Goal: Transaction & Acquisition: Purchase product/service

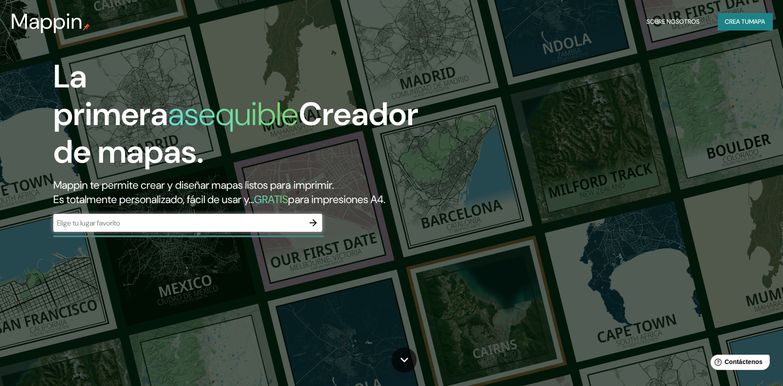
click at [178, 214] on div "​" at bounding box center [187, 223] width 269 height 18
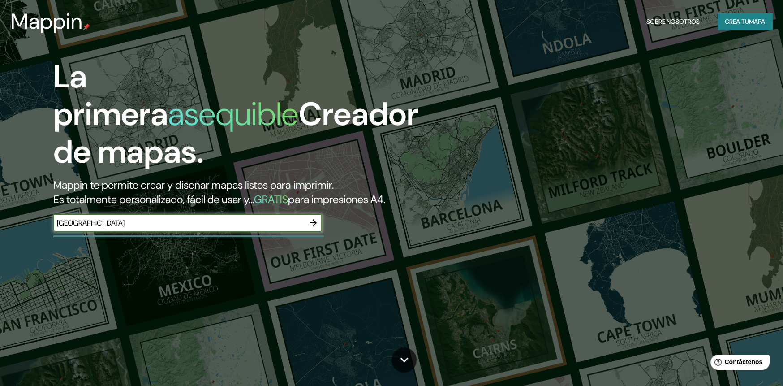
type input "[GEOGRAPHIC_DATA]"
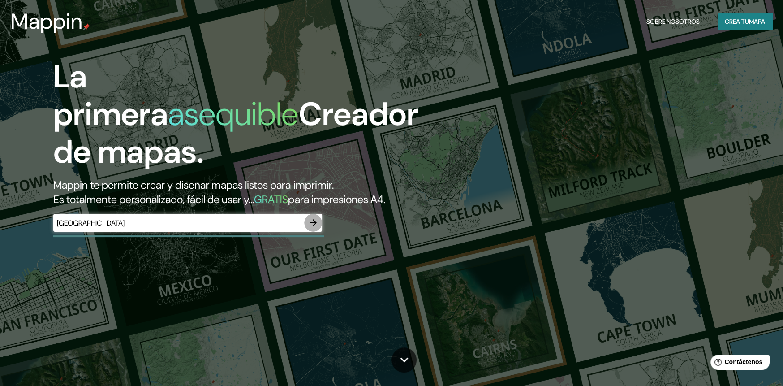
click at [314, 219] on icon "button" at bounding box center [313, 222] width 7 height 7
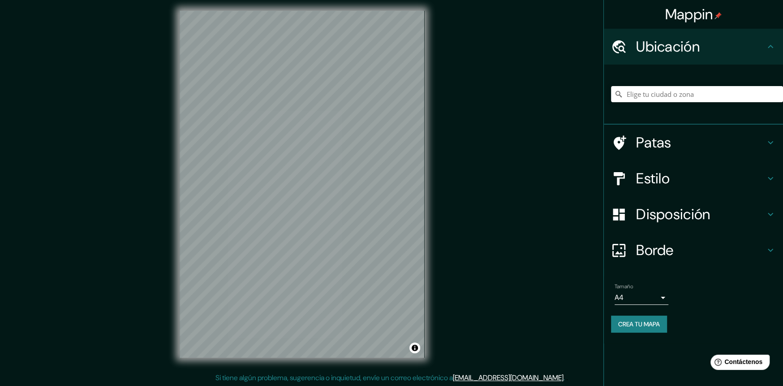
scroll to position [4, 0]
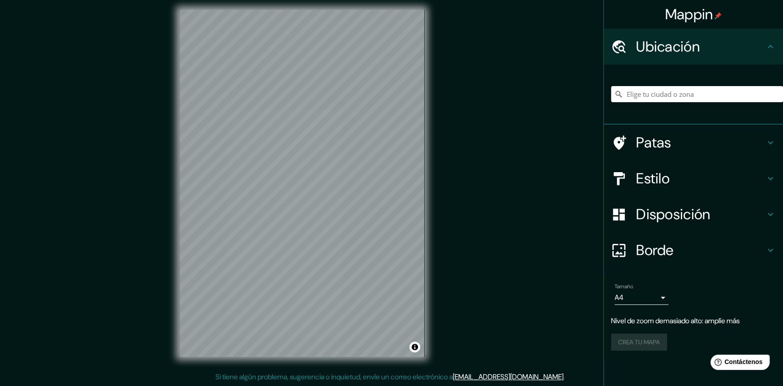
click at [678, 91] on input "Elige tu ciudad o zona" at bounding box center [697, 94] width 172 height 16
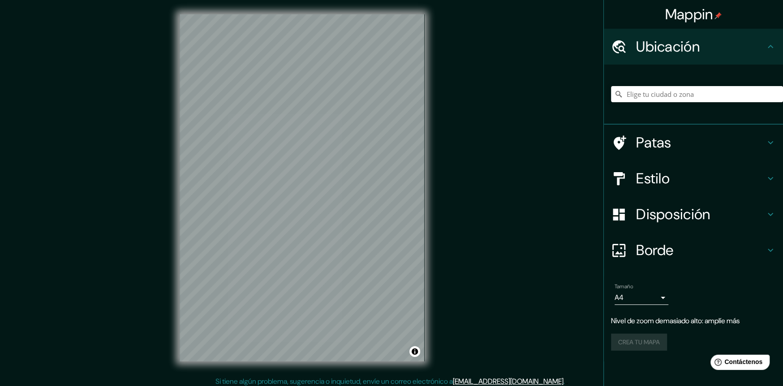
click at [165, 181] on div "© Mapbox © OpenStreetMap Improve this map" at bounding box center [302, 188] width 274 height 376
click at [506, 167] on div "Mappin Ubicación Patas Estilo Disposición Borde Elige un borde. Consejo : puede…" at bounding box center [391, 195] width 783 height 390
click at [449, 171] on div "Mappin Ubicación Patas Estilo Disposición Borde Elige un borde. Consejo : puede…" at bounding box center [391, 195] width 783 height 390
drag, startPoint x: 647, startPoint y: 99, endPoint x: 644, endPoint y: 93, distance: 7.1
click at [646, 99] on input "Elige tu ciudad o zona" at bounding box center [697, 94] width 172 height 16
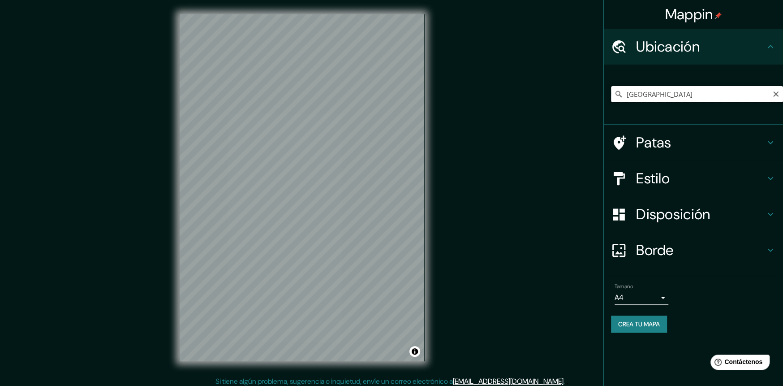
click at [687, 93] on input "[GEOGRAPHIC_DATA]" at bounding box center [697, 94] width 172 height 16
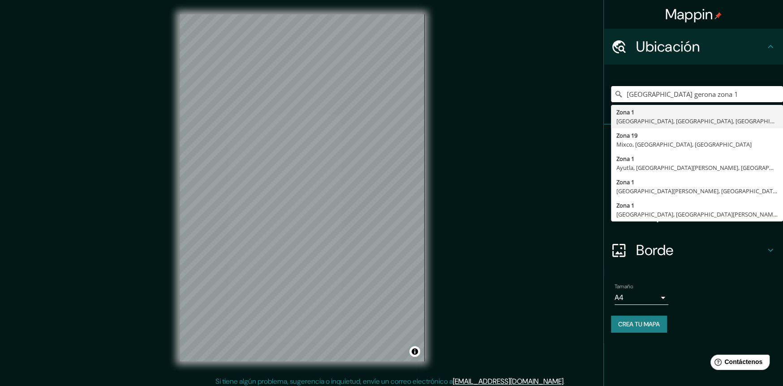
type input "Zona 1, [GEOGRAPHIC_DATA], [GEOGRAPHIC_DATA], [GEOGRAPHIC_DATA]"
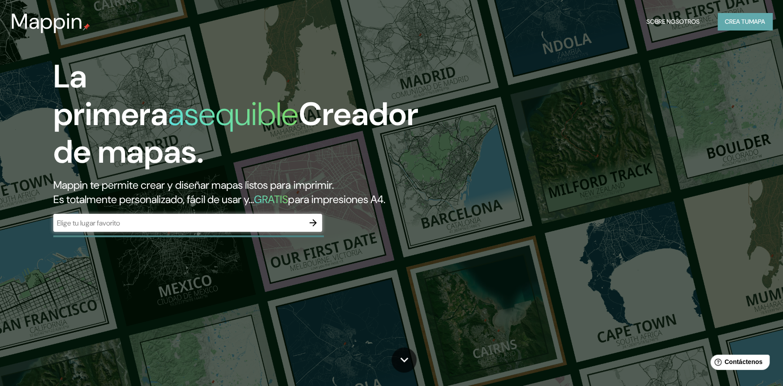
click at [756, 21] on font "mapa" at bounding box center [757, 21] width 16 height 8
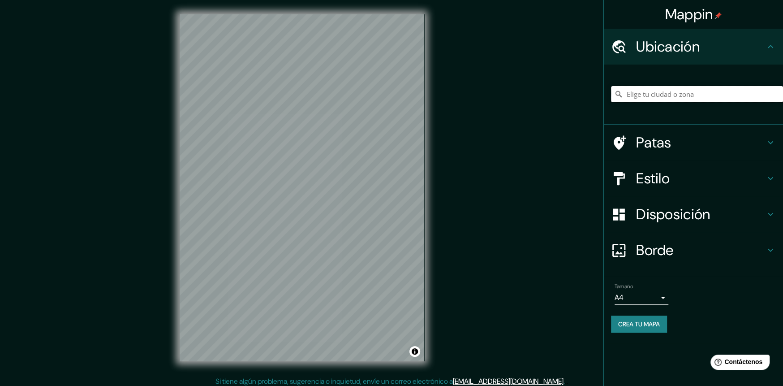
click at [689, 95] on input "Elige tu ciudad o zona" at bounding box center [697, 94] width 172 height 16
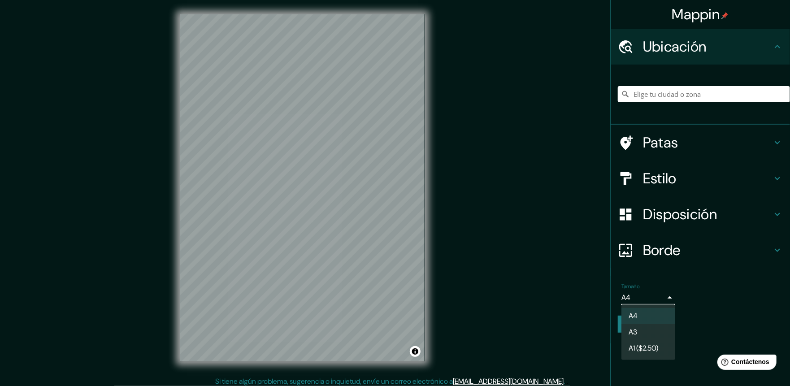
click at [644, 299] on body "Mappin Ubicación Patas Estilo Disposición Borde Elige un borde. Consejo : puede…" at bounding box center [395, 193] width 790 height 386
click at [656, 354] on font "A1 ($2.50)" at bounding box center [643, 349] width 30 height 9
click at [665, 296] on body "Mappin Ubicación Patas Estilo Disposición Borde Elige un borde. Consejo : puede…" at bounding box center [395, 193] width 790 height 386
click at [642, 308] on li "A4" at bounding box center [648, 316] width 54 height 17
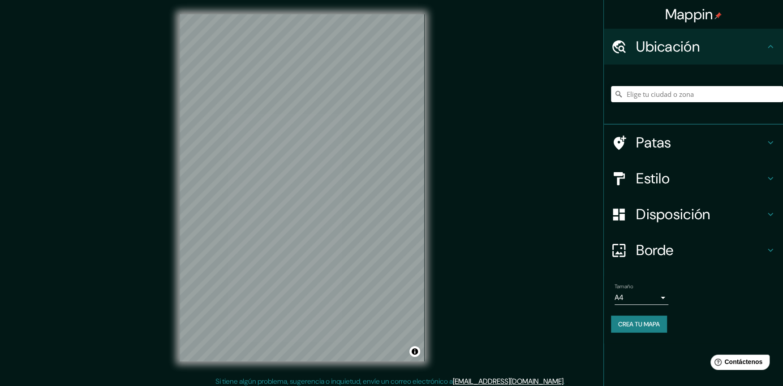
drag, startPoint x: 637, startPoint y: 306, endPoint x: 640, endPoint y: 298, distance: 8.4
click at [637, 305] on div "Tamaño A4 single" at bounding box center [693, 294] width 165 height 29
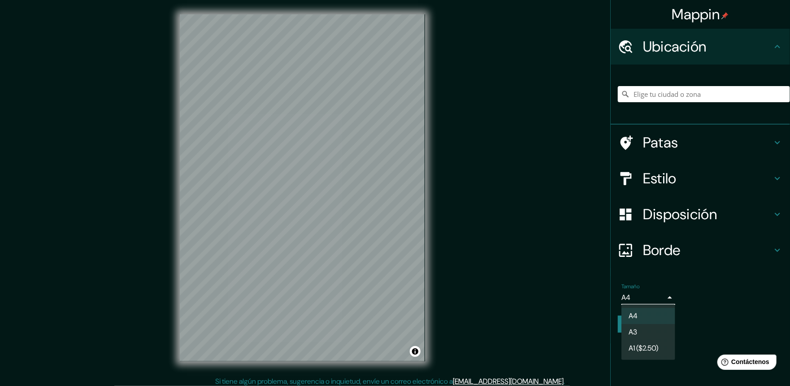
click at [640, 299] on body "Mappin Ubicación Patas Estilo Disposición Borde Elige un borde. Consejo : puede…" at bounding box center [395, 193] width 790 height 386
click at [632, 328] on font "A3" at bounding box center [632, 332] width 9 height 11
type input "a4"
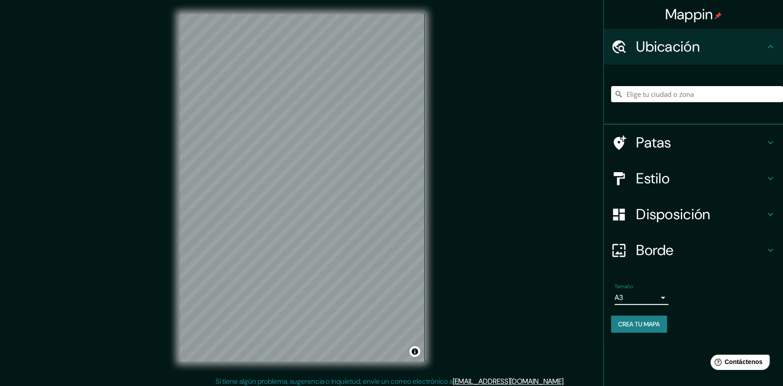
click at [661, 109] on div at bounding box center [697, 94] width 172 height 45
click at [662, 97] on input "Elige tu ciudad o zona" at bounding box center [697, 94] width 172 height 16
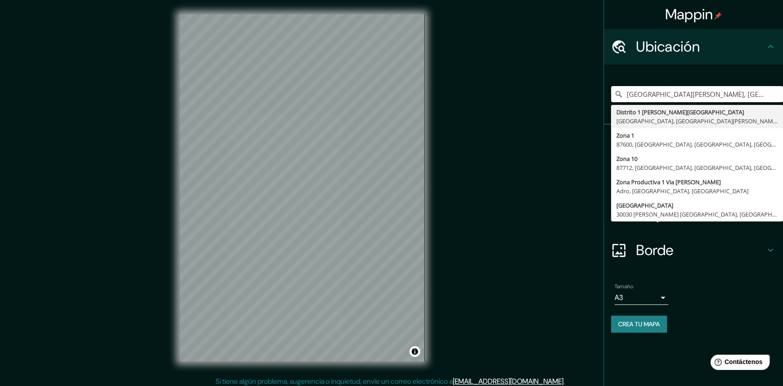
drag, startPoint x: 765, startPoint y: 94, endPoint x: 557, endPoint y: 99, distance: 208.5
click at [561, 108] on div "Mappin Ubicación Distrito 1 [PERSON_NAME][GEOGRAPHIC_DATA], [GEOGRAPHIC_DATA], …" at bounding box center [391, 195] width 783 height 390
click at [555, 82] on div "Mappin Ubicación Distrito 1 [PERSON_NAME][GEOGRAPHIC_DATA], [GEOGRAPHIC_DATA], …" at bounding box center [391, 195] width 783 height 390
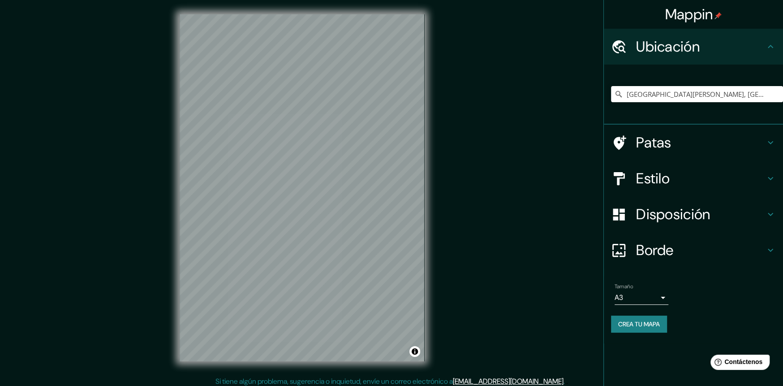
scroll to position [4, 0]
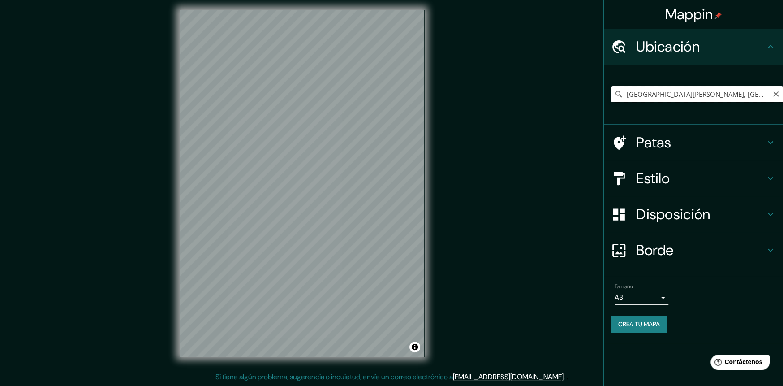
click at [650, 98] on input "[GEOGRAPHIC_DATA][PERSON_NAME], [GEOGRAPHIC_DATA], [GEOGRAPHIC_DATA][PERSON_NAM…" at bounding box center [697, 94] width 172 height 16
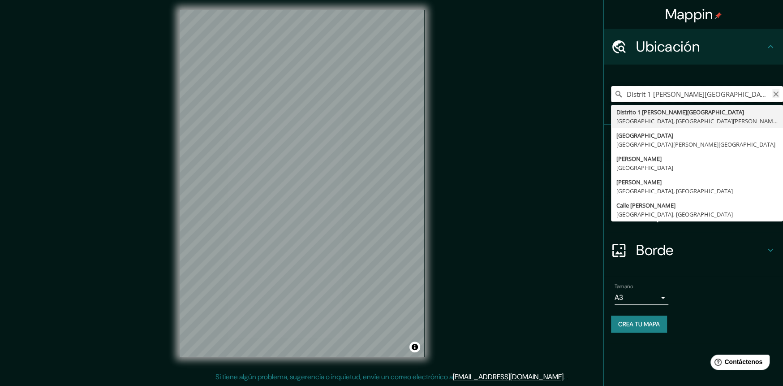
drag, startPoint x: 775, startPoint y: 100, endPoint x: 776, endPoint y: 95, distance: 4.6
click at [775, 99] on input "Distrit 1 [PERSON_NAME][GEOGRAPHIC_DATA], [GEOGRAPHIC_DATA], [GEOGRAPHIC_DATA][…" at bounding box center [697, 94] width 172 height 16
type input "Distrit 1 [PERSON_NAME][GEOGRAPHIC_DATA], [GEOGRAPHIC_DATA], [GEOGRAPHIC_DATA][…"
click at [776, 95] on icon "Claro" at bounding box center [776, 94] width 7 height 7
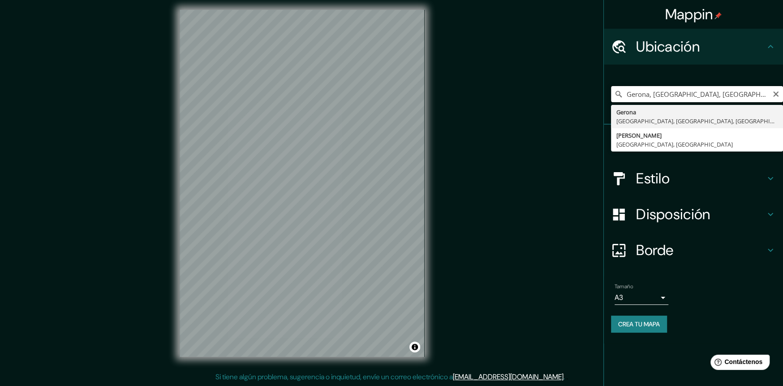
scroll to position [0, 0]
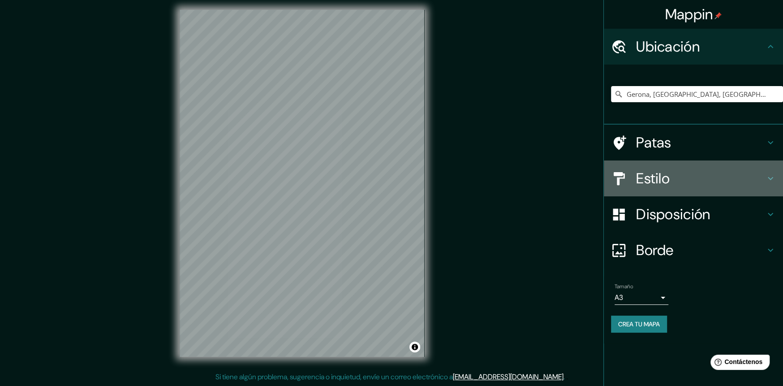
click at [641, 176] on font "Estilo" at bounding box center [653, 178] width 34 height 19
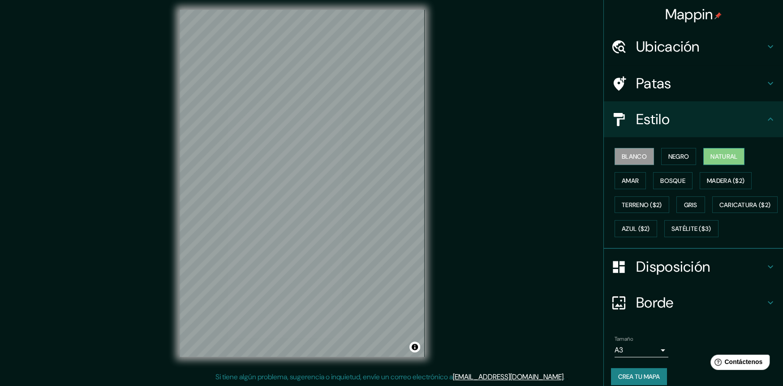
click at [711, 156] on font "Natural" at bounding box center [724, 156] width 27 height 8
click at [622, 181] on font "Amar" at bounding box center [630, 181] width 17 height 8
click at [628, 158] on font "Blanco" at bounding box center [634, 156] width 25 height 8
click at [673, 182] on font "Bosque" at bounding box center [673, 181] width 25 height 8
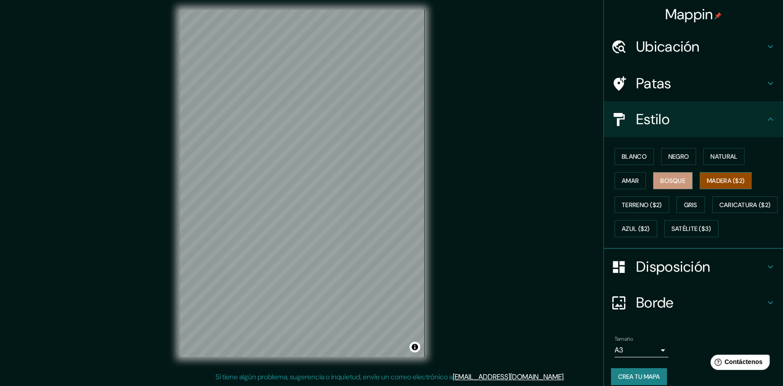
click at [715, 177] on font "Madera ($2)" at bounding box center [726, 181] width 38 height 8
click at [685, 199] on font "Gris" at bounding box center [690, 205] width 13 height 12
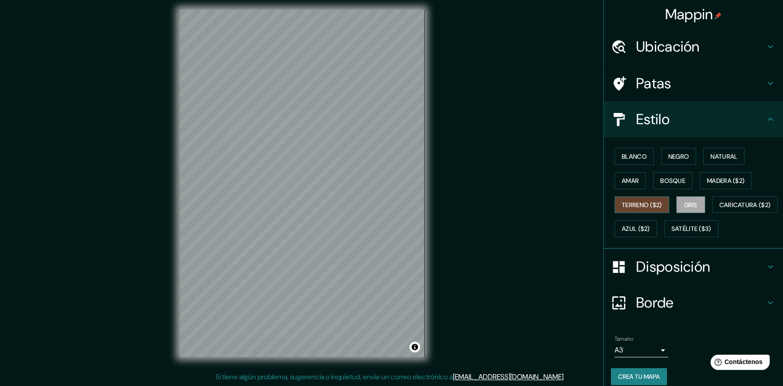
click at [641, 202] on font "Terreno ($2)" at bounding box center [642, 205] width 40 height 8
click at [720, 209] on font "Caricatura ($2)" at bounding box center [746, 205] width 52 height 8
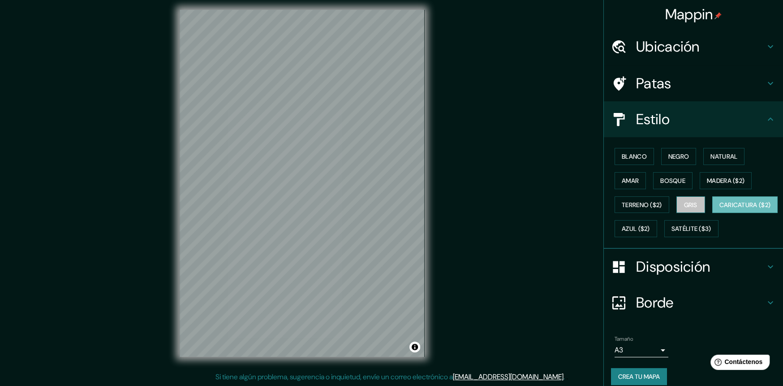
click at [691, 206] on font "Gris" at bounding box center [690, 205] width 13 height 8
click at [720, 209] on font "Caricatura ($2)" at bounding box center [746, 205] width 52 height 8
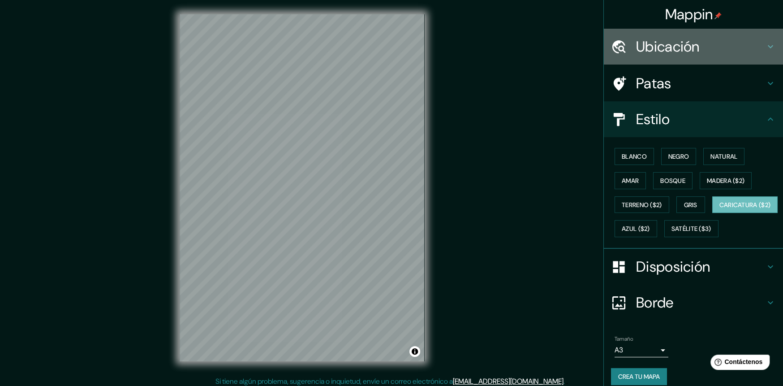
click at [665, 46] on font "Ubicación" at bounding box center [668, 46] width 64 height 19
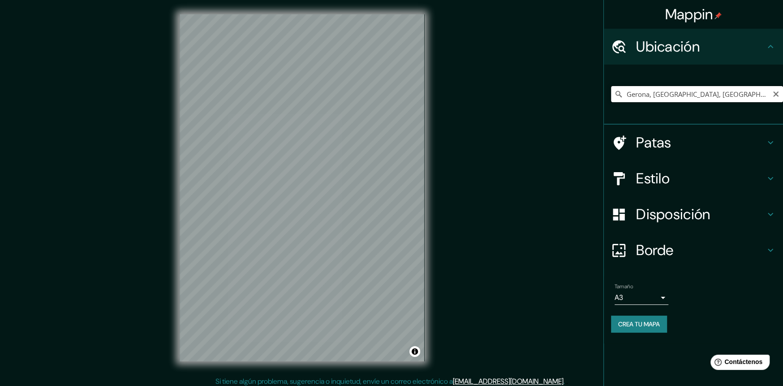
click at [765, 92] on input "Gerona, [GEOGRAPHIC_DATA], [GEOGRAPHIC_DATA], [GEOGRAPHIC_DATA]" at bounding box center [697, 94] width 172 height 16
drag, startPoint x: 735, startPoint y: 92, endPoint x: 650, endPoint y: 96, distance: 84.3
click at [650, 96] on input "Gerona, [GEOGRAPHIC_DATA], [GEOGRAPHIC_DATA], [GEOGRAPHIC_DATA]" at bounding box center [697, 94] width 172 height 16
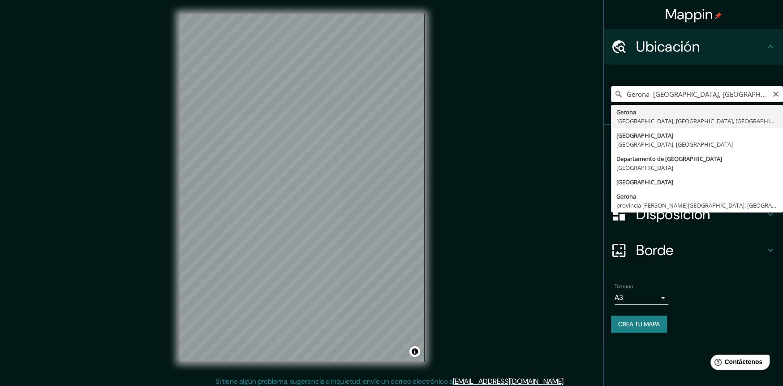
type input "Gerona, [GEOGRAPHIC_DATA], [GEOGRAPHIC_DATA], [GEOGRAPHIC_DATA]"
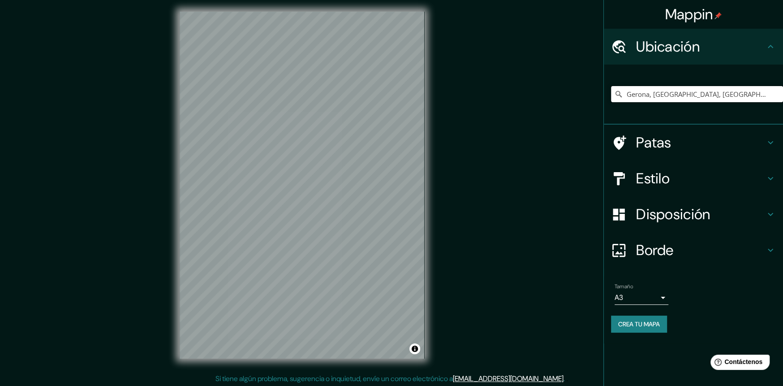
scroll to position [4, 0]
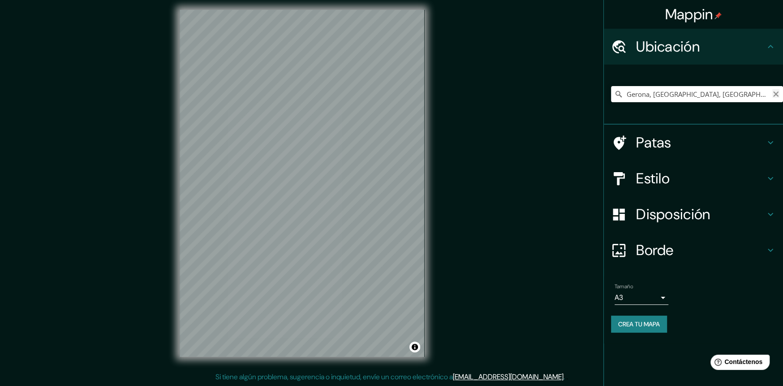
click at [778, 94] on icon "Claro" at bounding box center [776, 94] width 7 height 7
click at [738, 94] on input "Calle Ministerio Público, 39070 [GEOGRAPHIC_DATA], [GEOGRAPHIC_DATA], [GEOGRAPH…" at bounding box center [697, 94] width 172 height 16
drag, startPoint x: 738, startPoint y: 94, endPoint x: 782, endPoint y: 91, distance: 44.9
click at [745, 92] on input "Calle Ministerio Público, 39070 [GEOGRAPHIC_DATA], [GEOGRAPHIC_DATA], [GEOGRAPH…" at bounding box center [697, 94] width 172 height 16
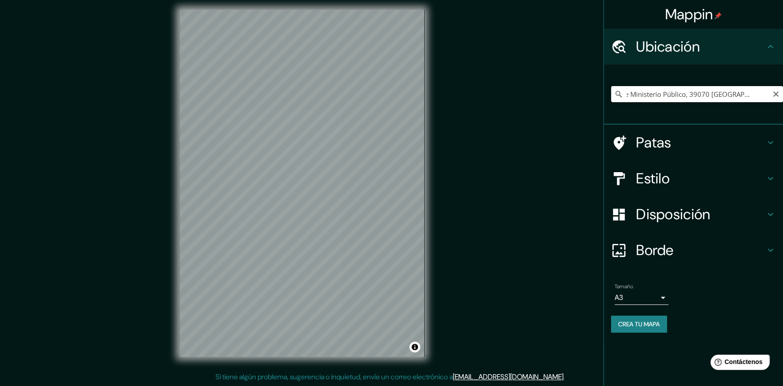
drag, startPoint x: 773, startPoint y: 94, endPoint x: 687, endPoint y: 102, distance: 86.9
click at [687, 102] on input "Calle Ministerio Público, 39070 [GEOGRAPHIC_DATA], [GEOGRAPHIC_DATA], [GEOGRAPH…" at bounding box center [697, 94] width 172 height 16
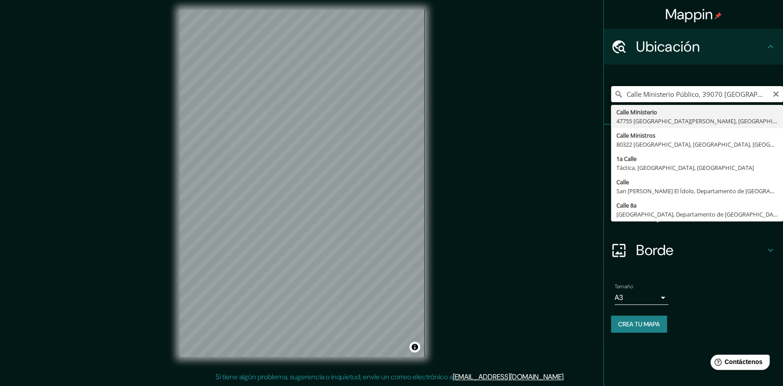
scroll to position [0, 55]
drag, startPoint x: 700, startPoint y: 94, endPoint x: 789, endPoint y: 86, distance: 89.1
click at [783, 86] on html "Mappin Ubicación Calle Ministerio Público, [GEOGRAPHIC_DATA] 47755 [GEOGRAPHIC_…" at bounding box center [391, 189] width 783 height 386
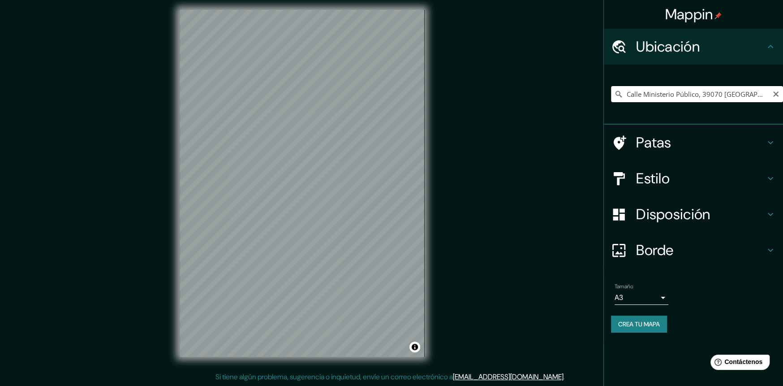
drag, startPoint x: 644, startPoint y: 95, endPoint x: 615, endPoint y: 96, distance: 28.7
click at [615, 96] on div "Calle Ministerio Público, 39070 Chilpancingo, [GEOGRAPHIC_DATA], [GEOGRAPHIC_DA…" at bounding box center [697, 94] width 172 height 16
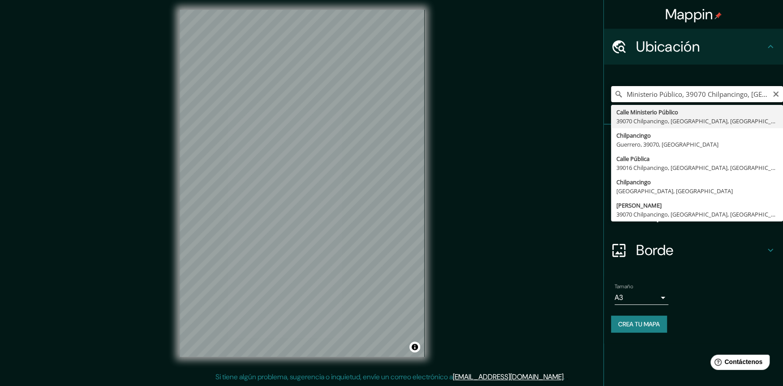
scroll to position [0, 39]
drag, startPoint x: 685, startPoint y: 95, endPoint x: 789, endPoint y: 91, distance: 103.6
click at [783, 91] on html "Mappin Ubicación Ministerio Público, 39070 Chilpancingo, [GEOGRAPHIC_DATA], [GE…" at bounding box center [391, 189] width 783 height 386
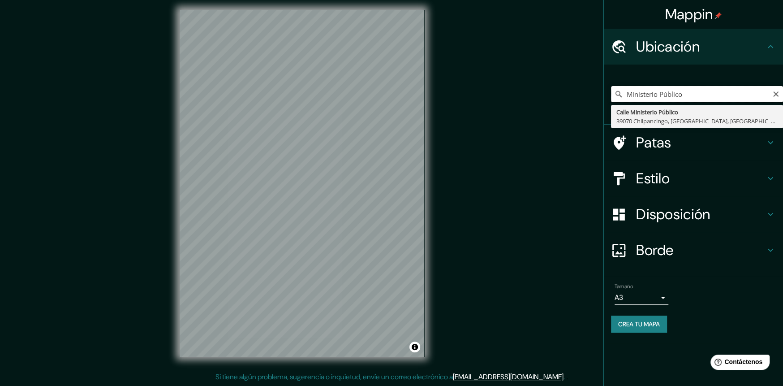
click at [696, 99] on input "Ministerio Público" at bounding box center [697, 94] width 172 height 16
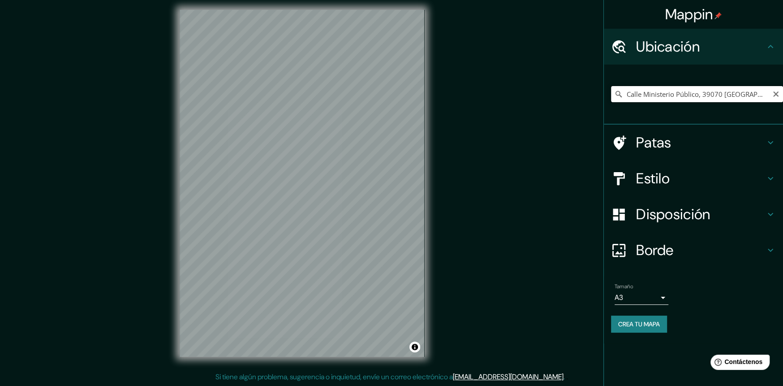
drag, startPoint x: 696, startPoint y: 99, endPoint x: 622, endPoint y: 100, distance: 74.4
click at [688, 99] on input "Calle Ministerio Público, 39070 [GEOGRAPHIC_DATA], [GEOGRAPHIC_DATA], [GEOGRAPH…" at bounding box center [697, 94] width 172 height 16
type input "Calle Ministerio Público, 39070 [GEOGRAPHIC_DATA], [GEOGRAPHIC_DATA], [GEOGRAPH…"
click at [774, 91] on icon "Claro" at bounding box center [776, 94] width 7 height 7
click at [728, 95] on input "Elige tu ciudad o zona" at bounding box center [697, 94] width 172 height 16
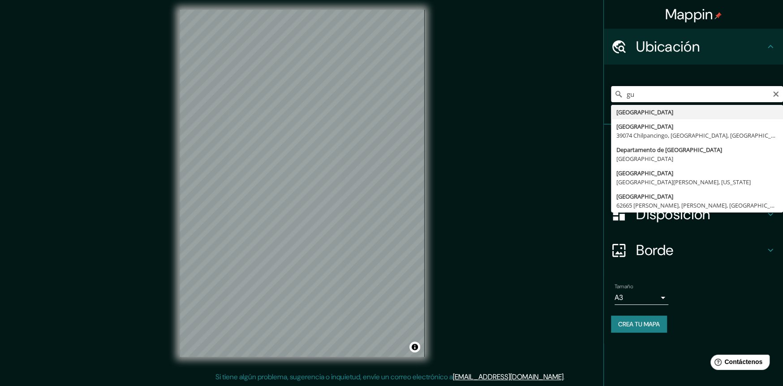
type input "g"
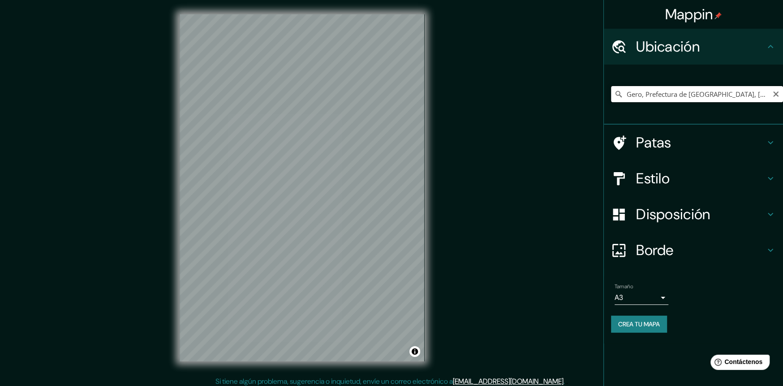
click at [777, 99] on input "Gero, Prefectura de [GEOGRAPHIC_DATA], [GEOGRAPHIC_DATA]" at bounding box center [697, 94] width 172 height 16
type input "Gero, Prefectura de [GEOGRAPHIC_DATA], [GEOGRAPHIC_DATA]"
click at [777, 96] on icon "Claro" at bounding box center [776, 94] width 7 height 7
click at [643, 86] on input "Elige tu ciudad o zona" at bounding box center [697, 94] width 172 height 16
paste input "Ministerio Público"
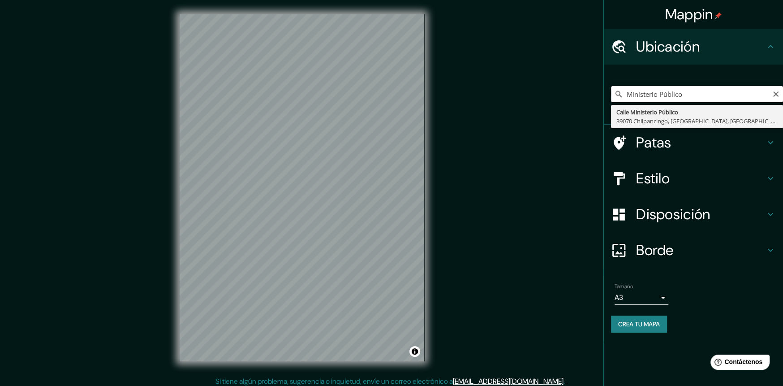
type input "Calle Ministerio Público, 39070 [GEOGRAPHIC_DATA], [GEOGRAPHIC_DATA], [GEOGRAPH…"
